Goal: Task Accomplishment & Management: Manage account settings

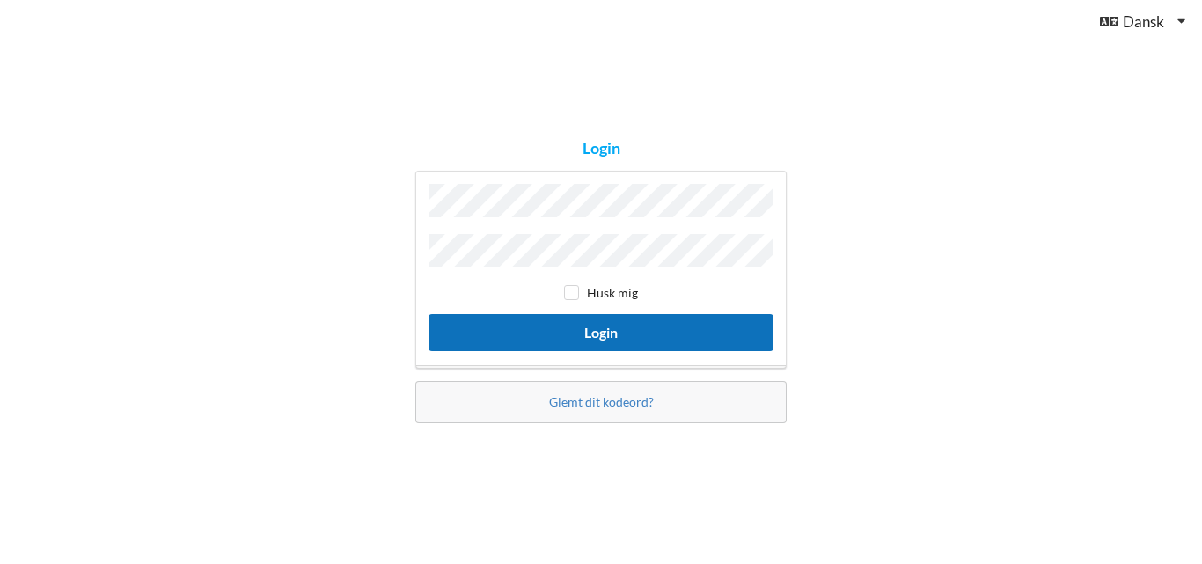
click at [538, 328] on button "Login" at bounding box center [601, 332] width 345 height 36
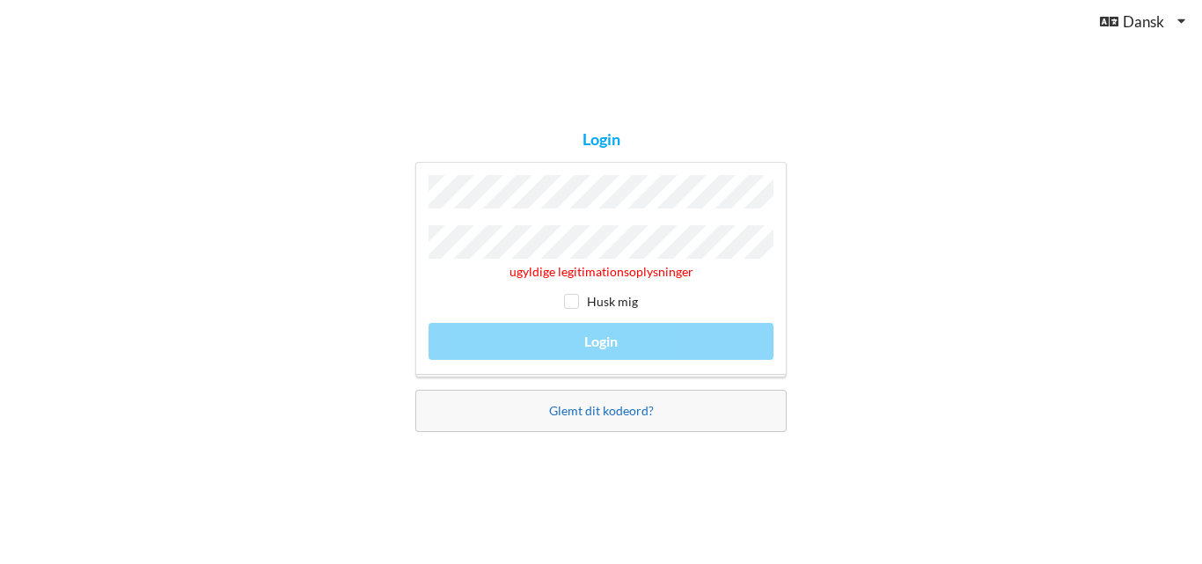
click at [576, 408] on link "Glemt dit kodeord?" at bounding box center [601, 410] width 105 height 15
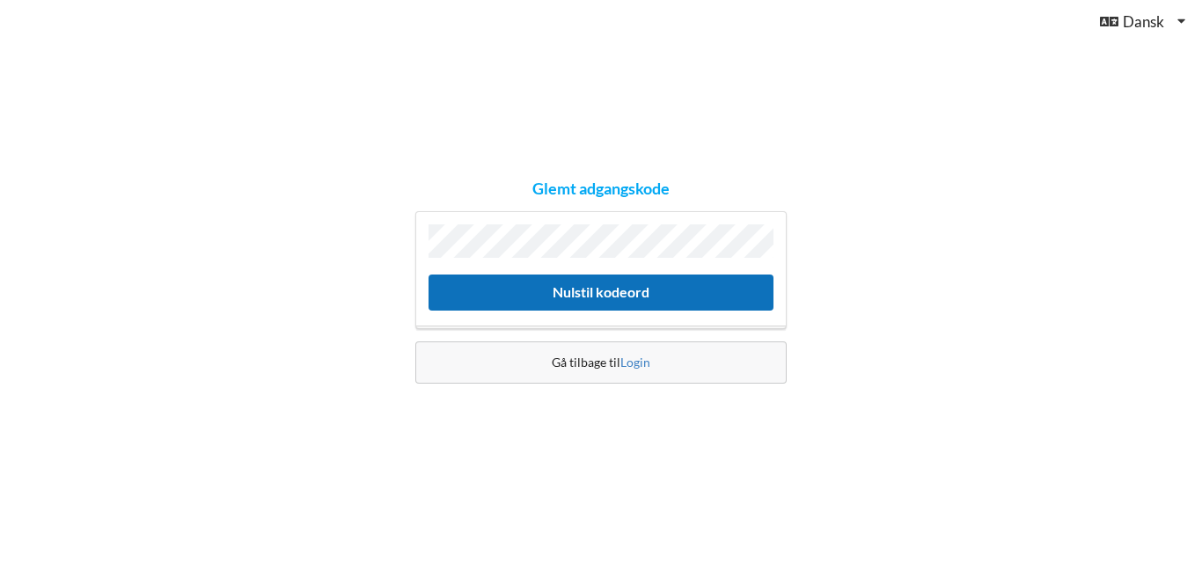
click at [572, 293] on button "Nulstil kodeord" at bounding box center [601, 293] width 345 height 36
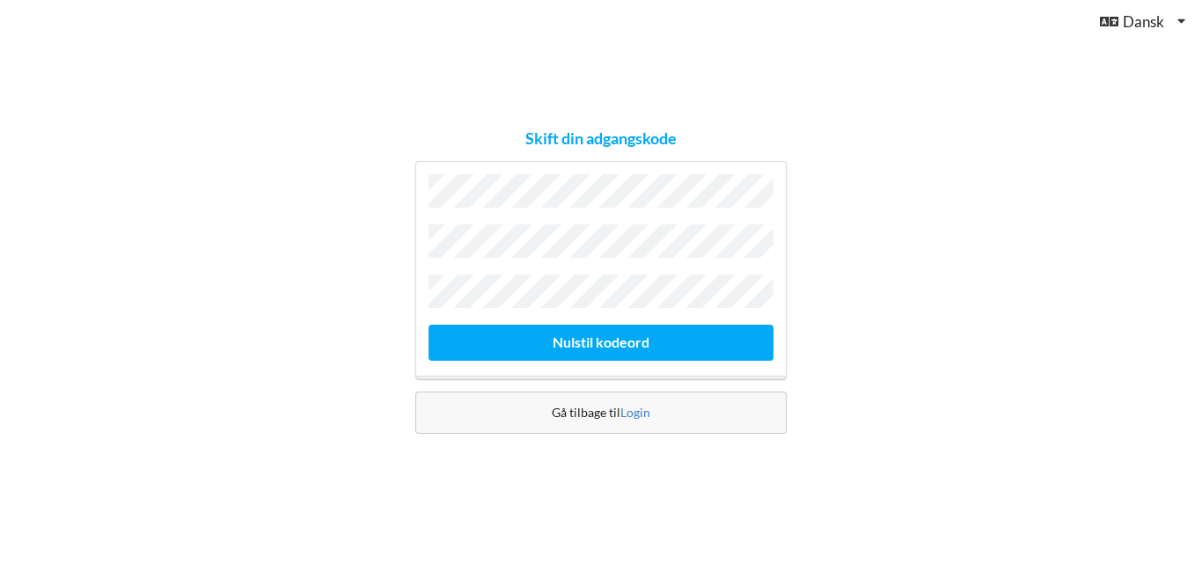
click at [817, 445] on div "Skift din adgangskode [GEOGRAPHIC_DATA] kodeord Gå tilbage til [GEOGRAPHIC_DATA]" at bounding box center [601, 282] width 1202 height 564
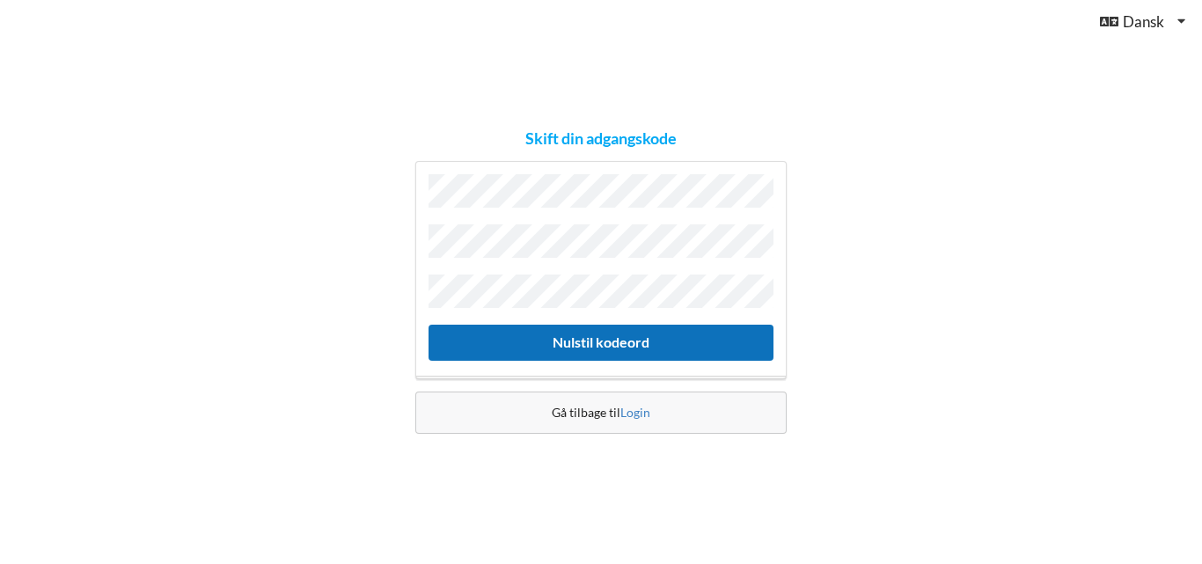
click at [560, 336] on button "Nulstil kodeord" at bounding box center [601, 343] width 345 height 36
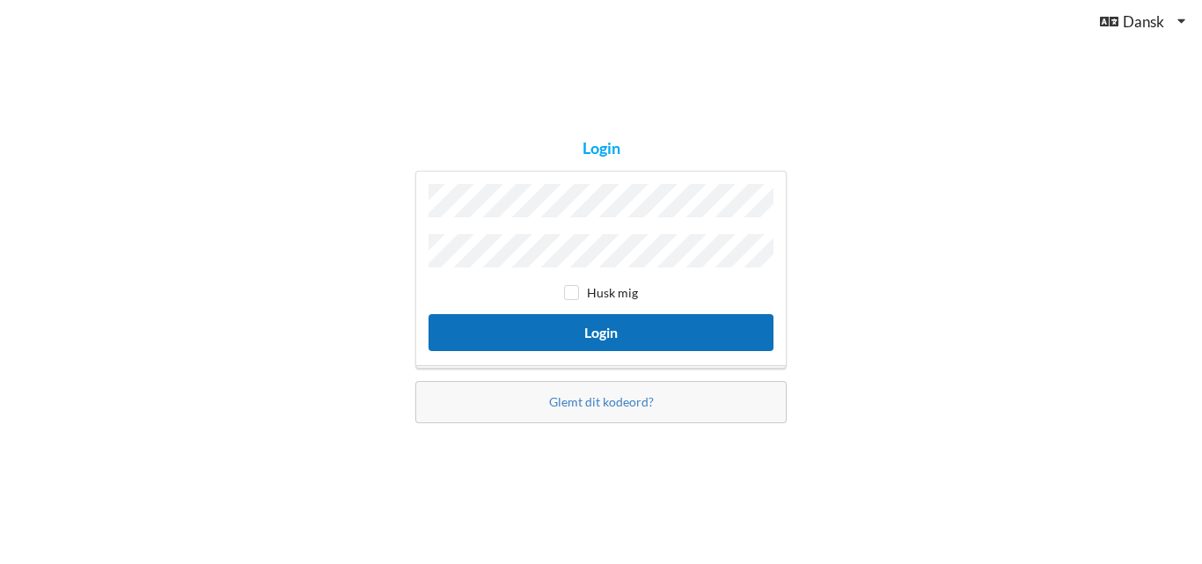
click at [560, 335] on button "Login" at bounding box center [601, 332] width 345 height 36
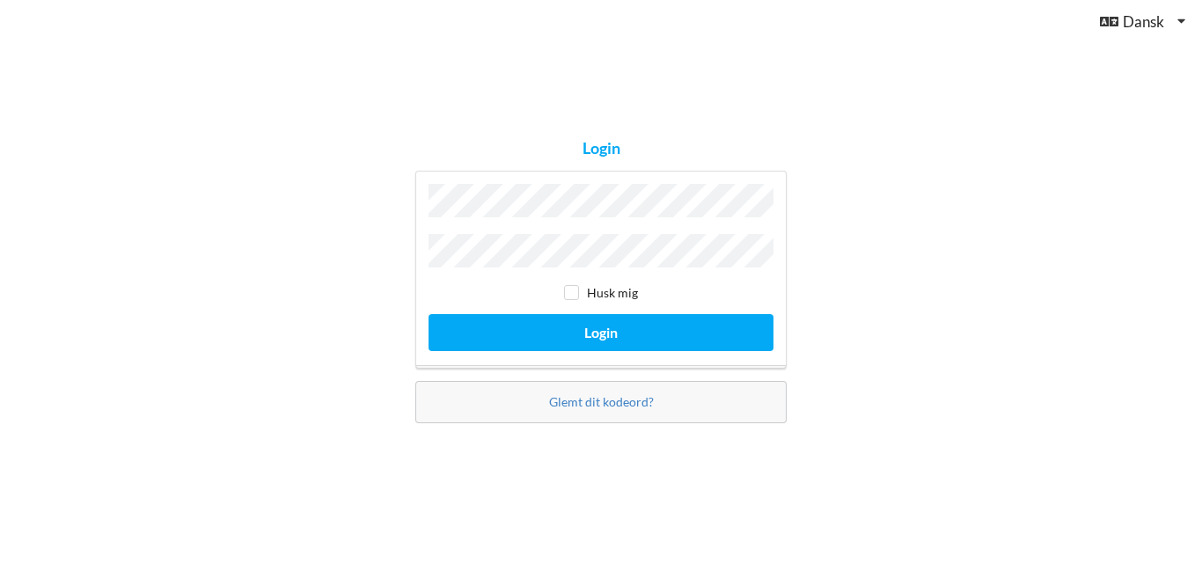
click at [429, 314] on button "Login" at bounding box center [601, 332] width 345 height 36
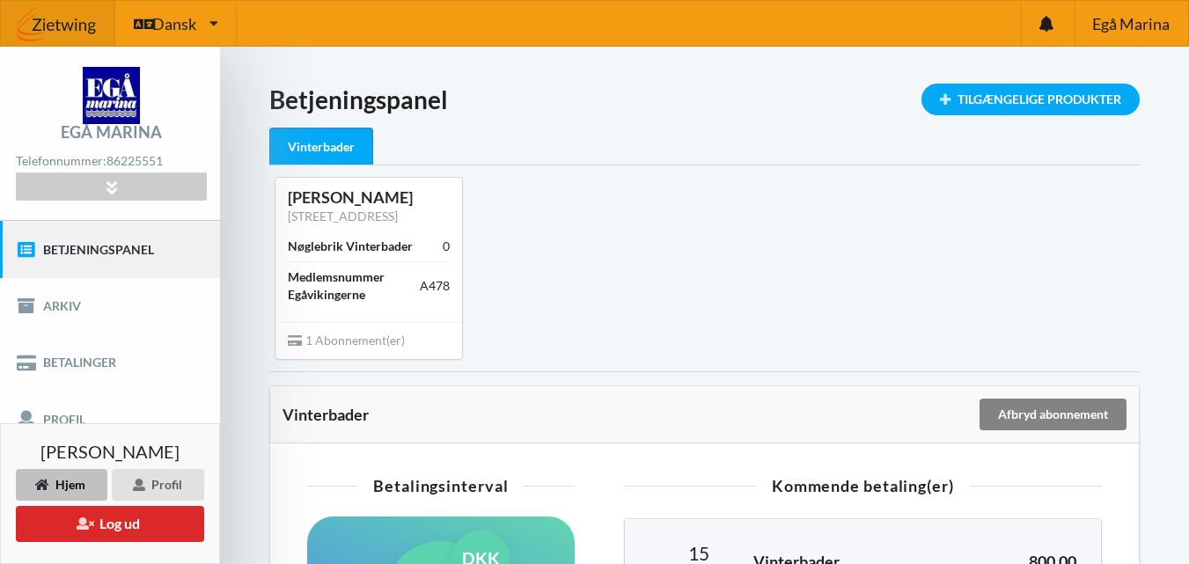
click at [1033, 409] on div "Afbryd abonnement" at bounding box center [1052, 415] width 147 height 32
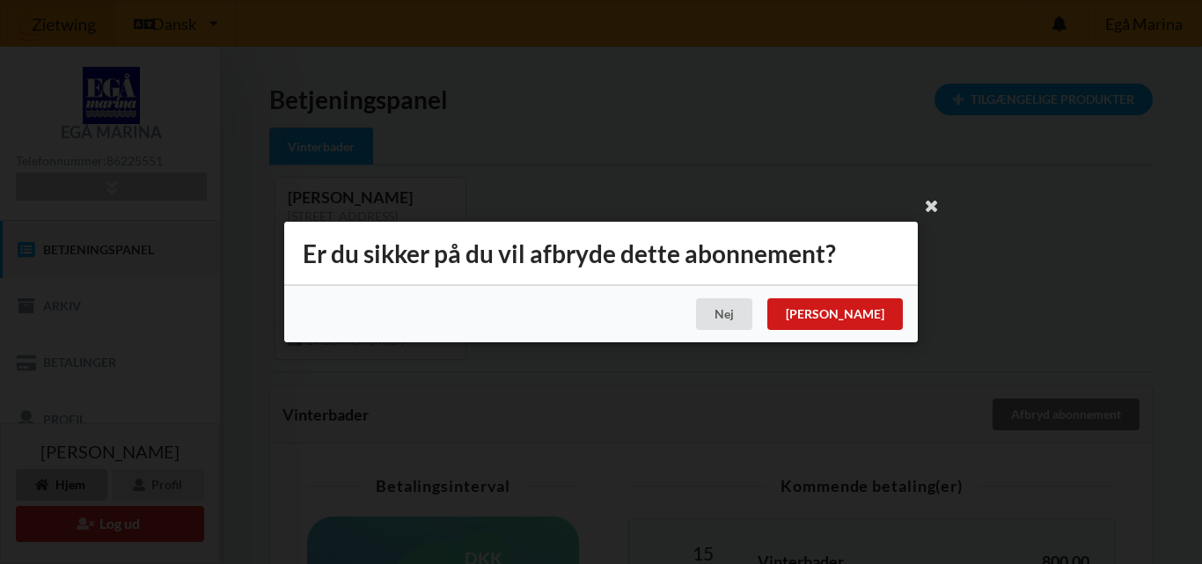
click at [869, 309] on div "[PERSON_NAME]" at bounding box center [835, 314] width 136 height 32
